Goal: Use online tool/utility: Utilize a website feature to perform a specific function

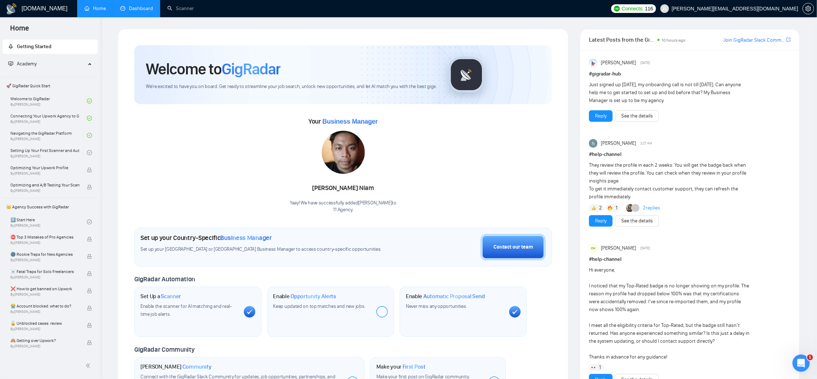
click at [145, 9] on link "Dashboard" at bounding box center [136, 8] width 33 height 6
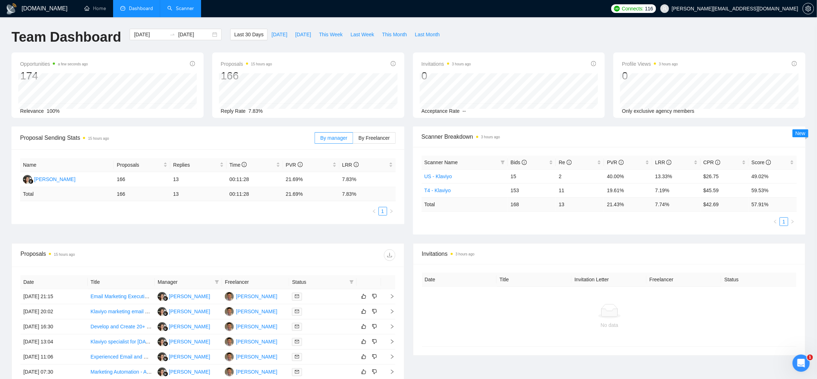
click at [188, 11] on link "Scanner" at bounding box center [180, 8] width 27 height 6
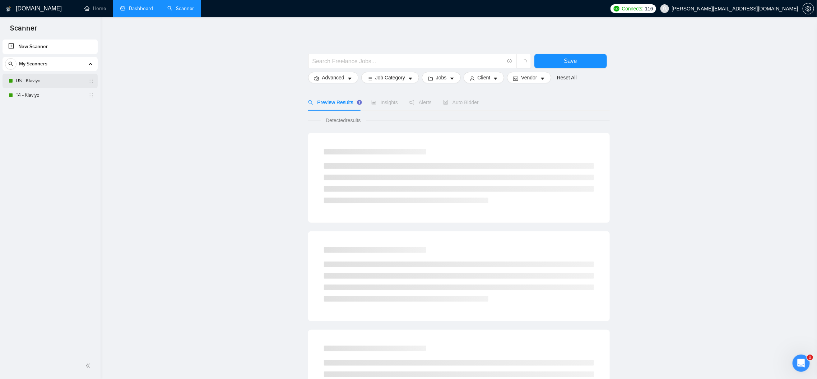
click at [50, 79] on link "US - Klaviyo" at bounding box center [50, 81] width 68 height 14
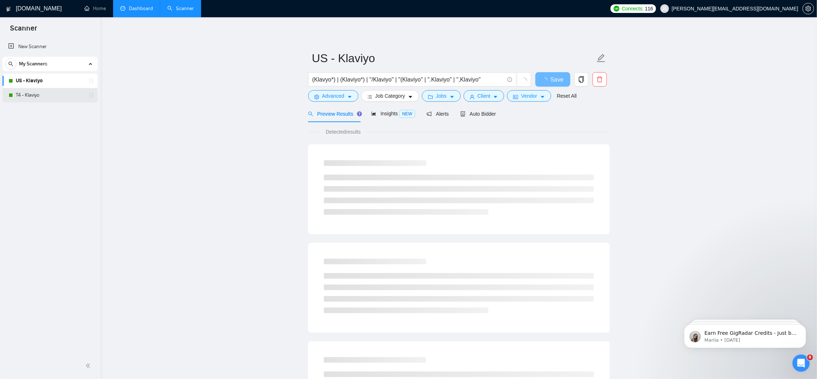
click at [52, 95] on link "T4 - Klaviyo" at bounding box center [50, 95] width 68 height 14
click at [803, 366] on div "Open Intercom Messenger" at bounding box center [800, 362] width 24 height 24
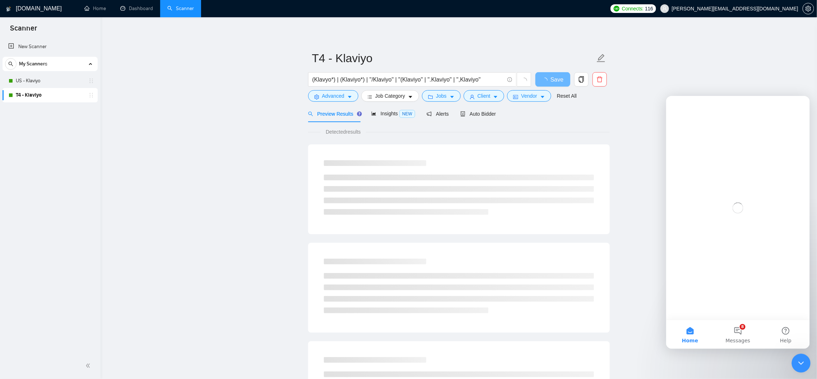
click at [803, 365] on icon "Close Intercom Messenger" at bounding box center [799, 362] width 9 height 9
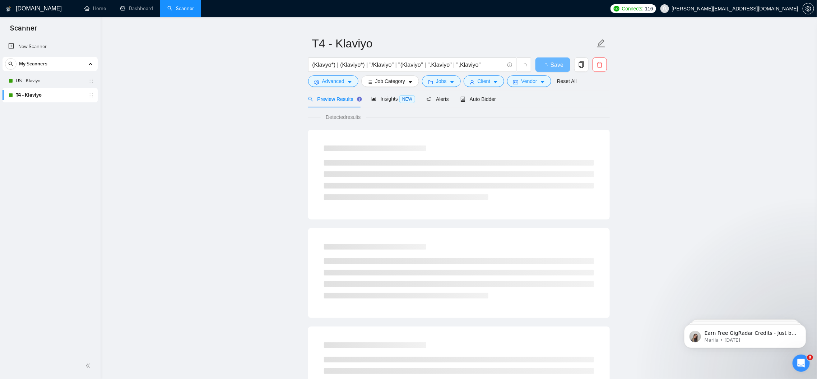
scroll to position [15, 0]
click at [495, 64] on input "(Klavyo*) | (Klaviyo*) | "/Klaviyo" | "(Klaviyo" | ".Klaviyo" | ",Klaviyo"" at bounding box center [408, 64] width 192 height 9
click at [42, 79] on link "US - Klaviyo" at bounding box center [50, 81] width 68 height 14
click at [51, 97] on link "T4 - Klaviyo" at bounding box center [50, 95] width 68 height 14
click at [481, 64] on input "(Klavyo*) | (Klaviyo*) | "/Klaviyo" | "(Klaviyo" | ".Klaviyo" | ",Klaviyo"" at bounding box center [408, 64] width 192 height 9
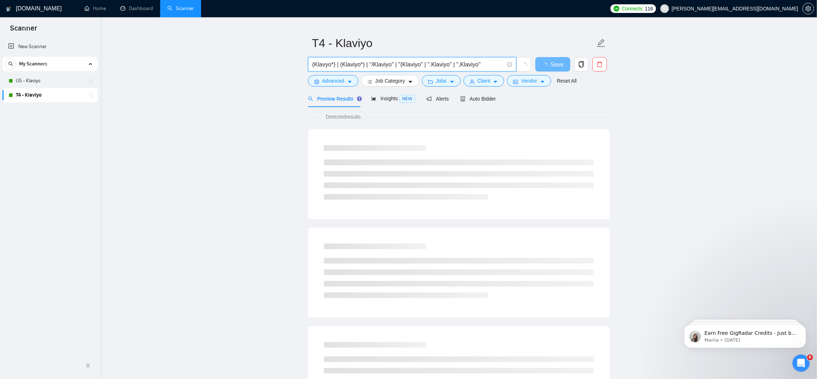
click at [486, 66] on input "(Klavyo*) | (Klaviyo*) | "/Klaviyo" | "(Klaviyo" | ".Klaviyo" | ",Klaviyo"" at bounding box center [408, 64] width 192 height 9
click at [63, 78] on link "US - Klaviyo" at bounding box center [50, 81] width 68 height 14
